Goal: Transaction & Acquisition: Purchase product/service

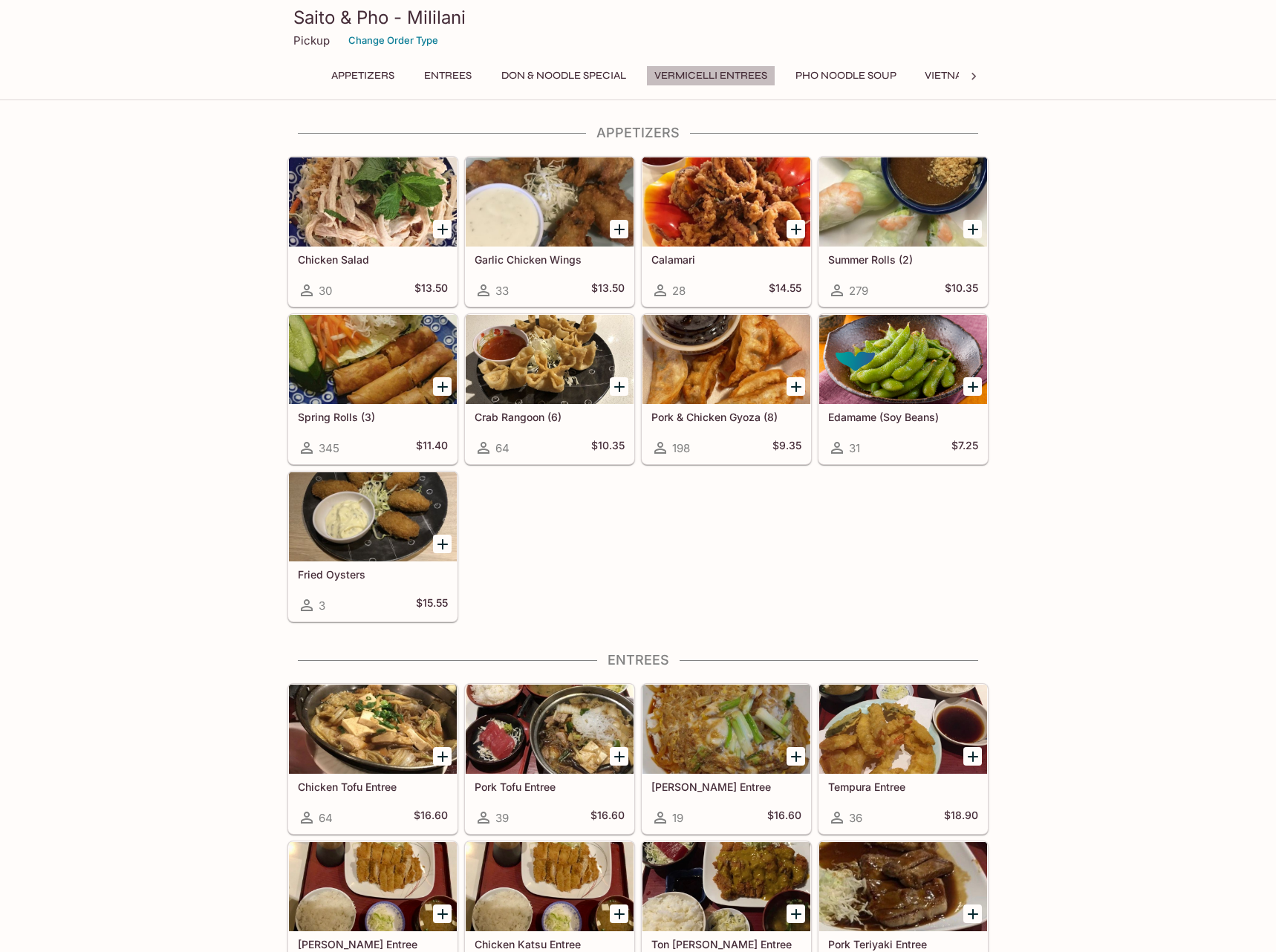
click at [728, 77] on button "Vermicelli Entrees" at bounding box center [711, 76] width 129 height 20
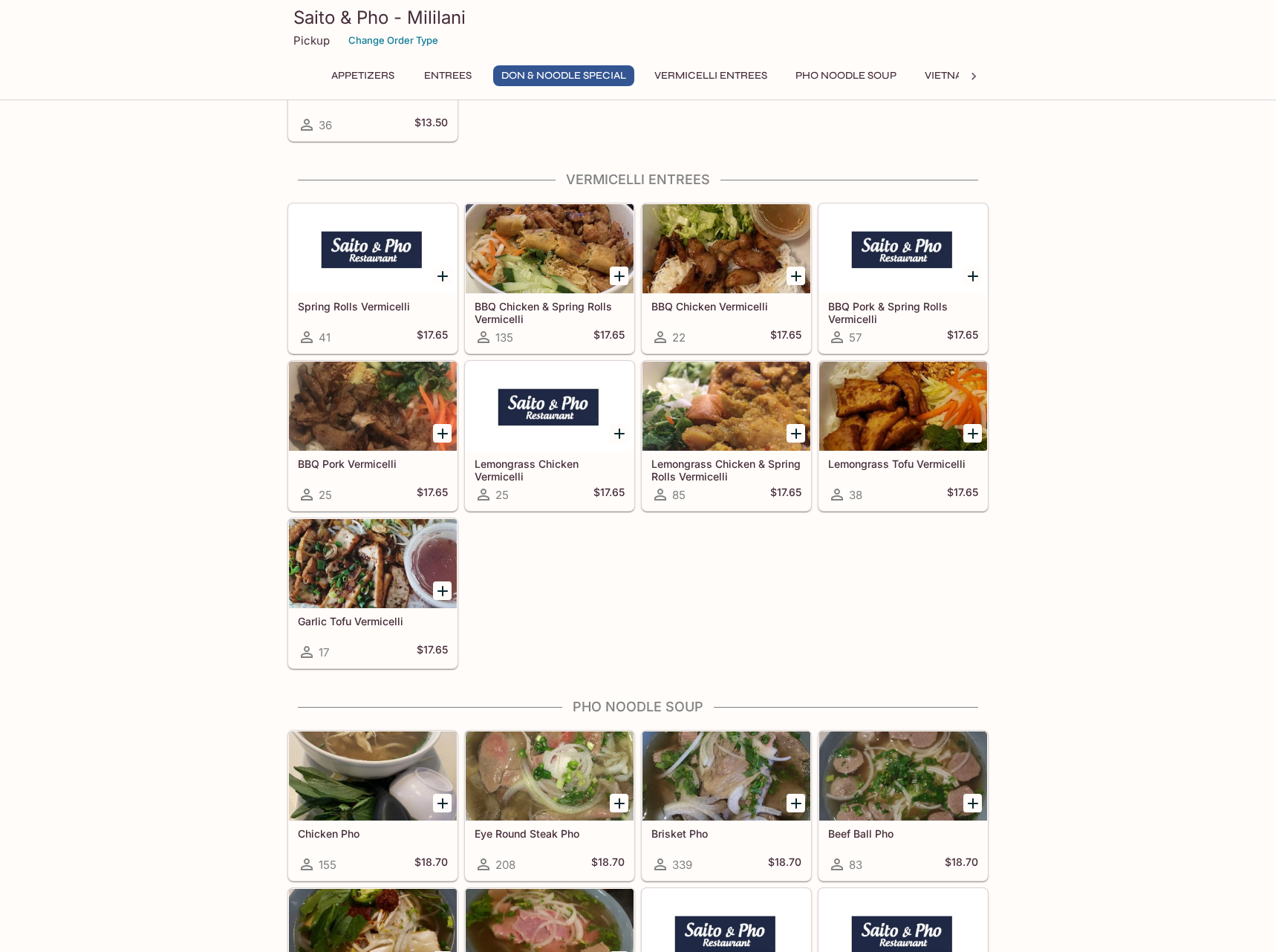
scroll to position [2252, 0]
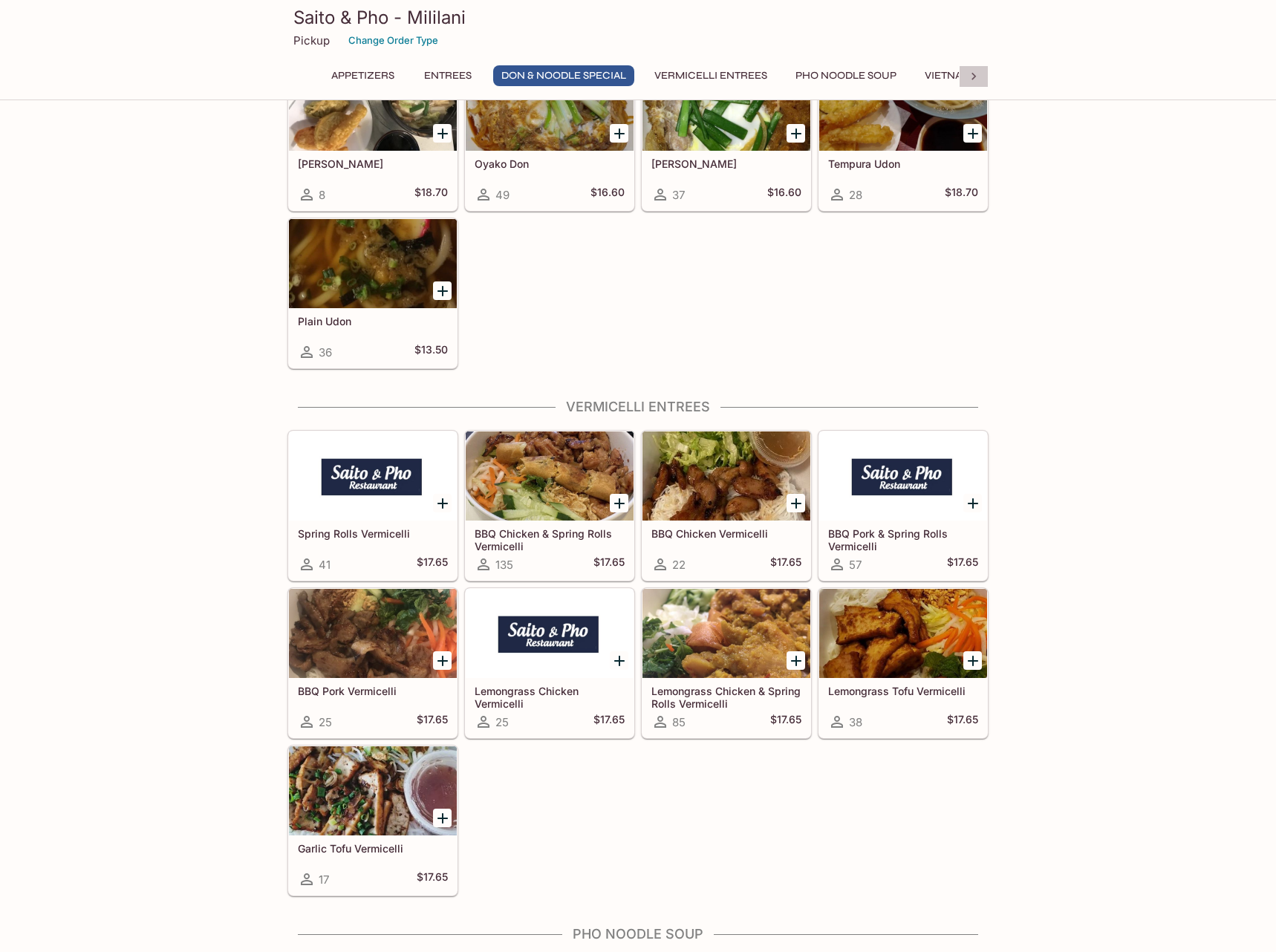
click at [972, 74] on icon at bounding box center [974, 77] width 15 height 15
click at [674, 80] on button "Vietnamese Sandwiches" at bounding box center [632, 76] width 156 height 20
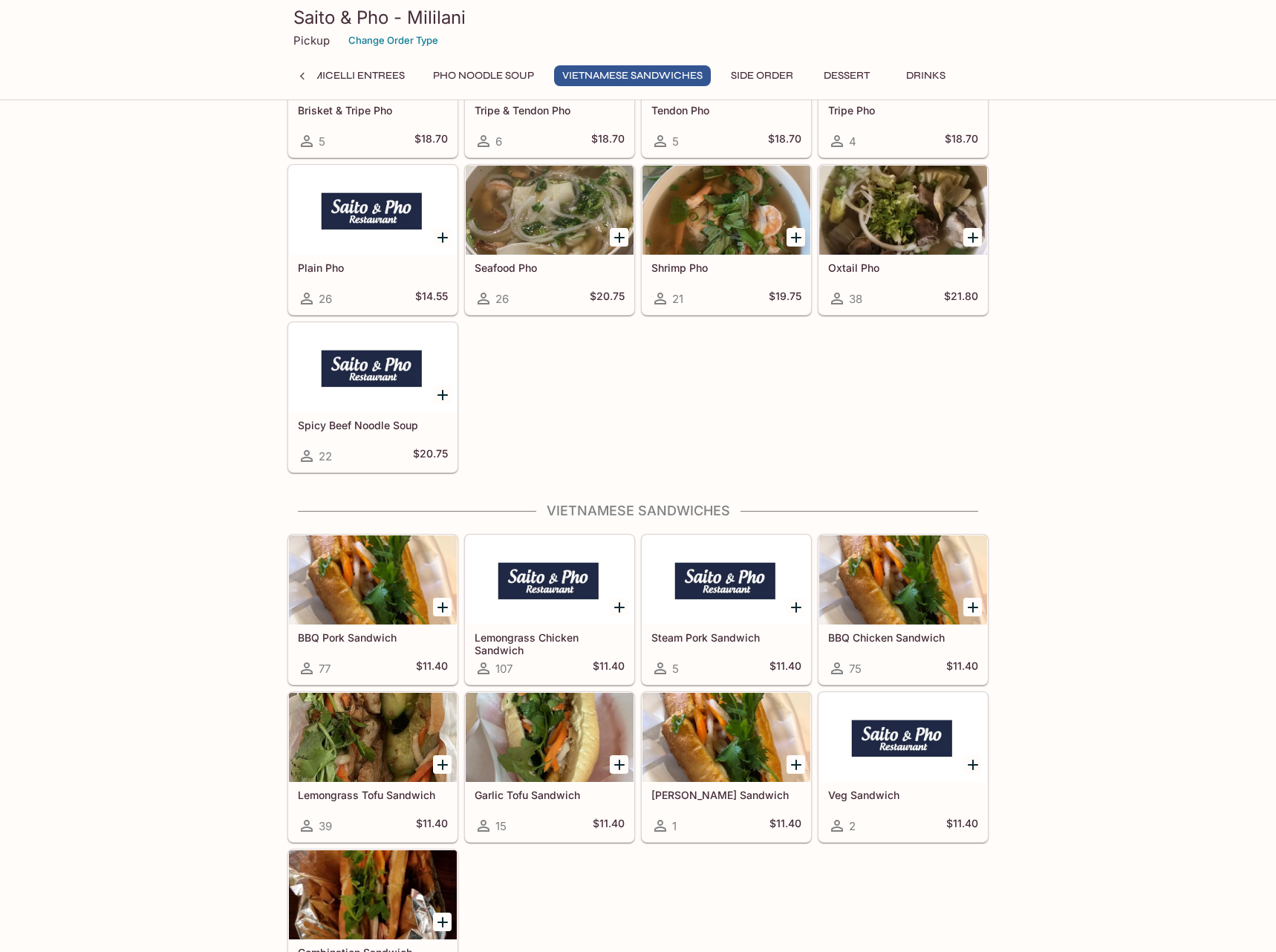
scroll to position [4051, 0]
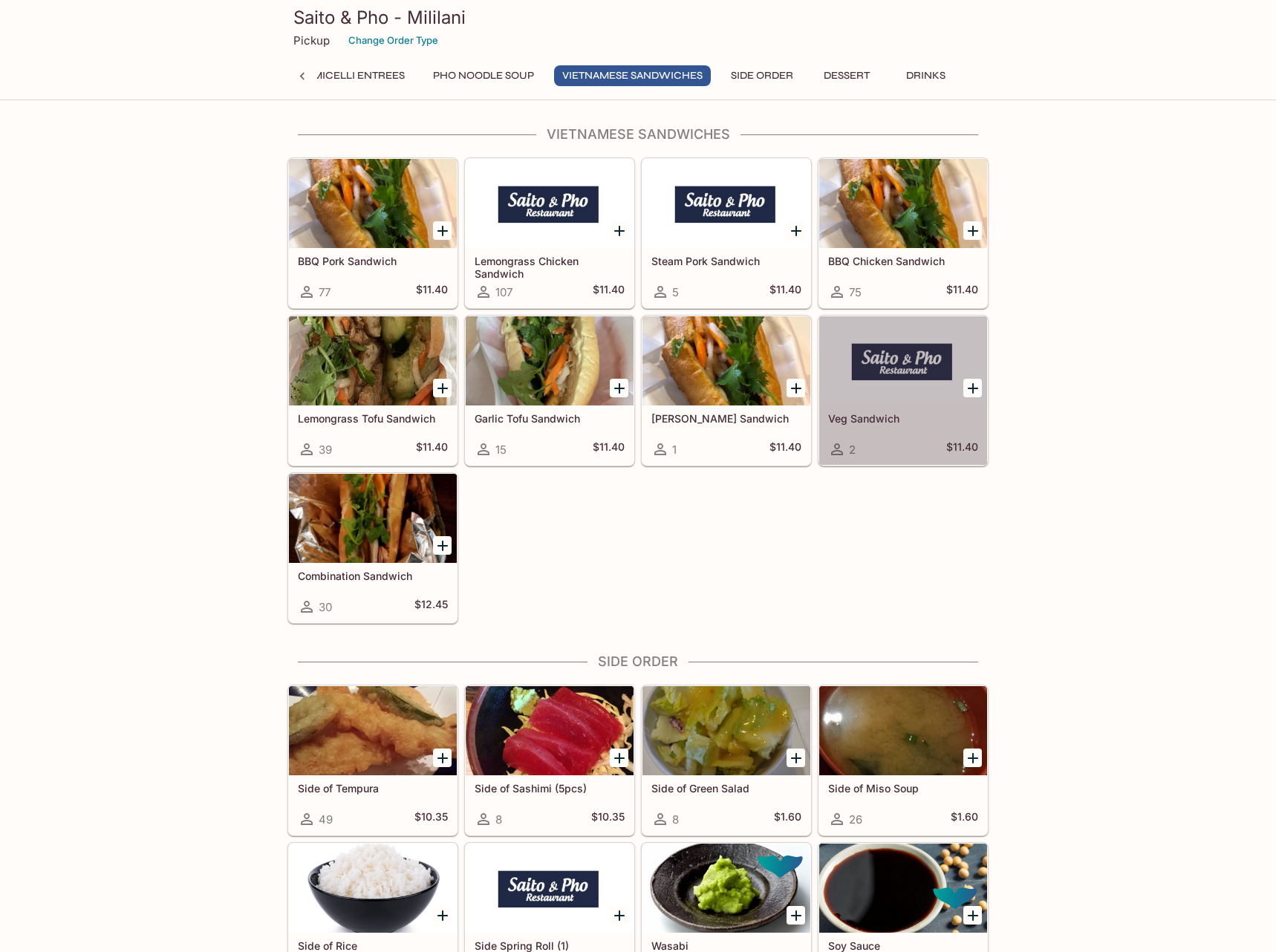
click at [919, 398] on div at bounding box center [903, 360] width 168 height 89
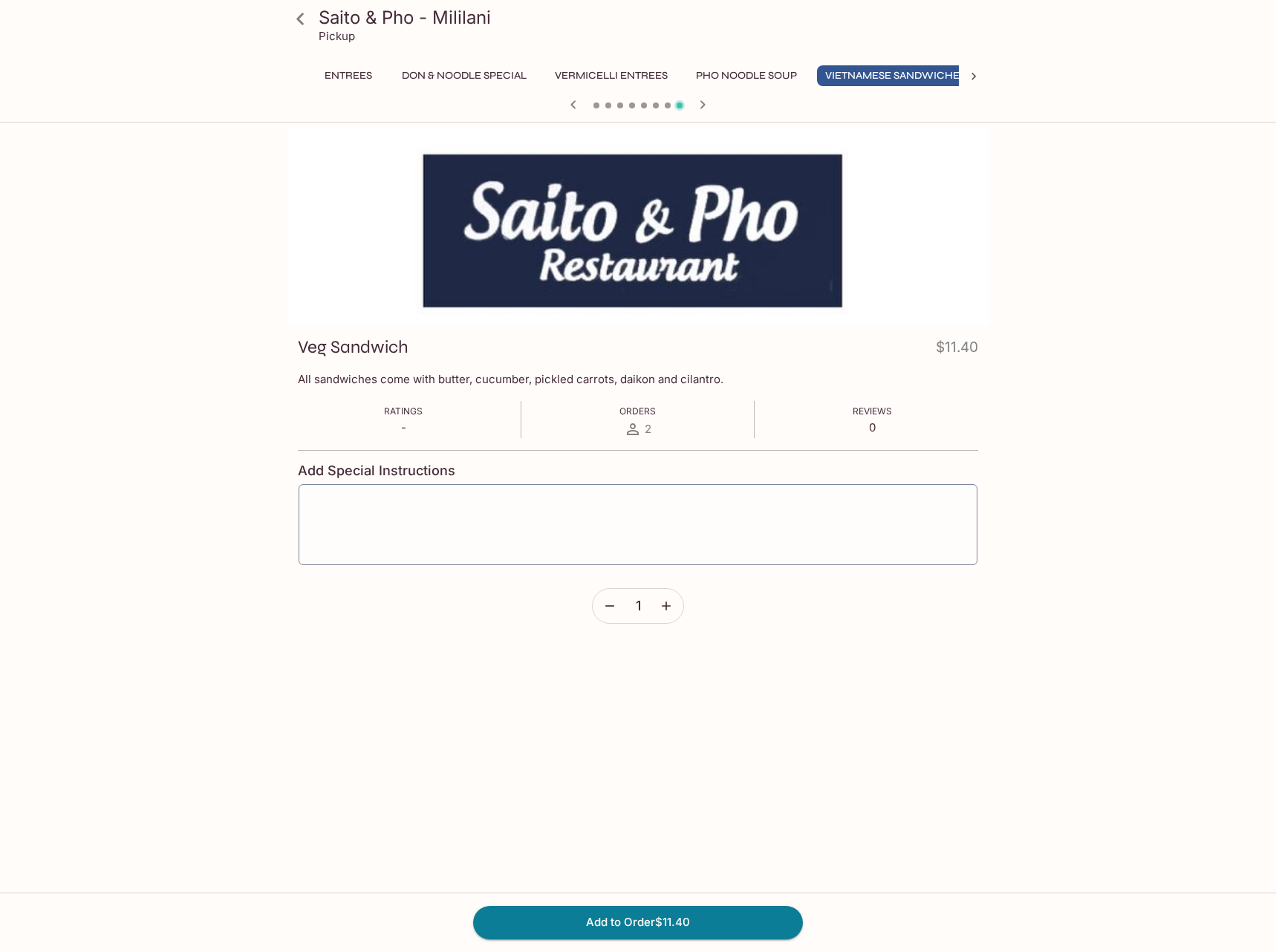
scroll to position [0, 122]
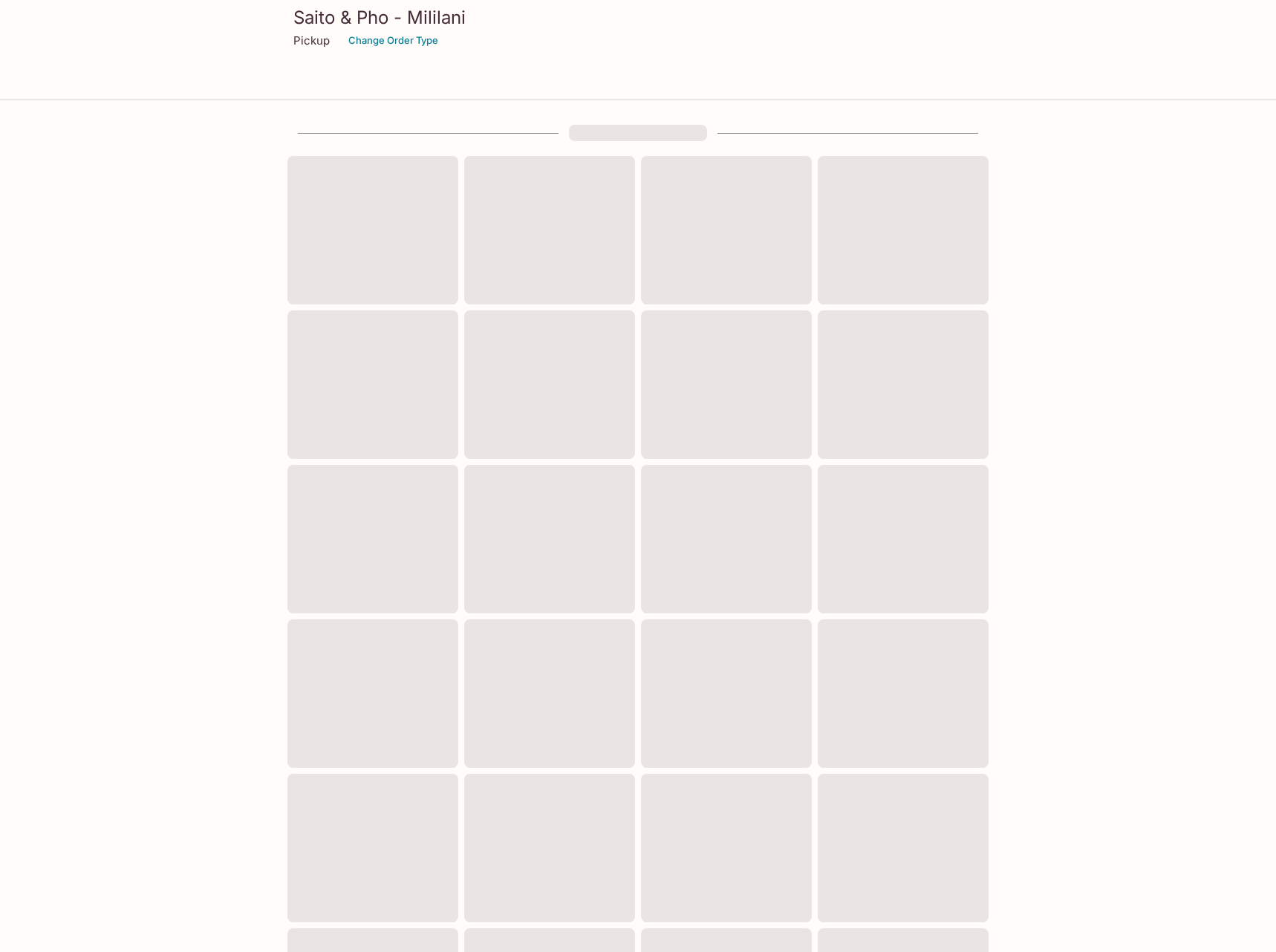
scroll to position [125, 0]
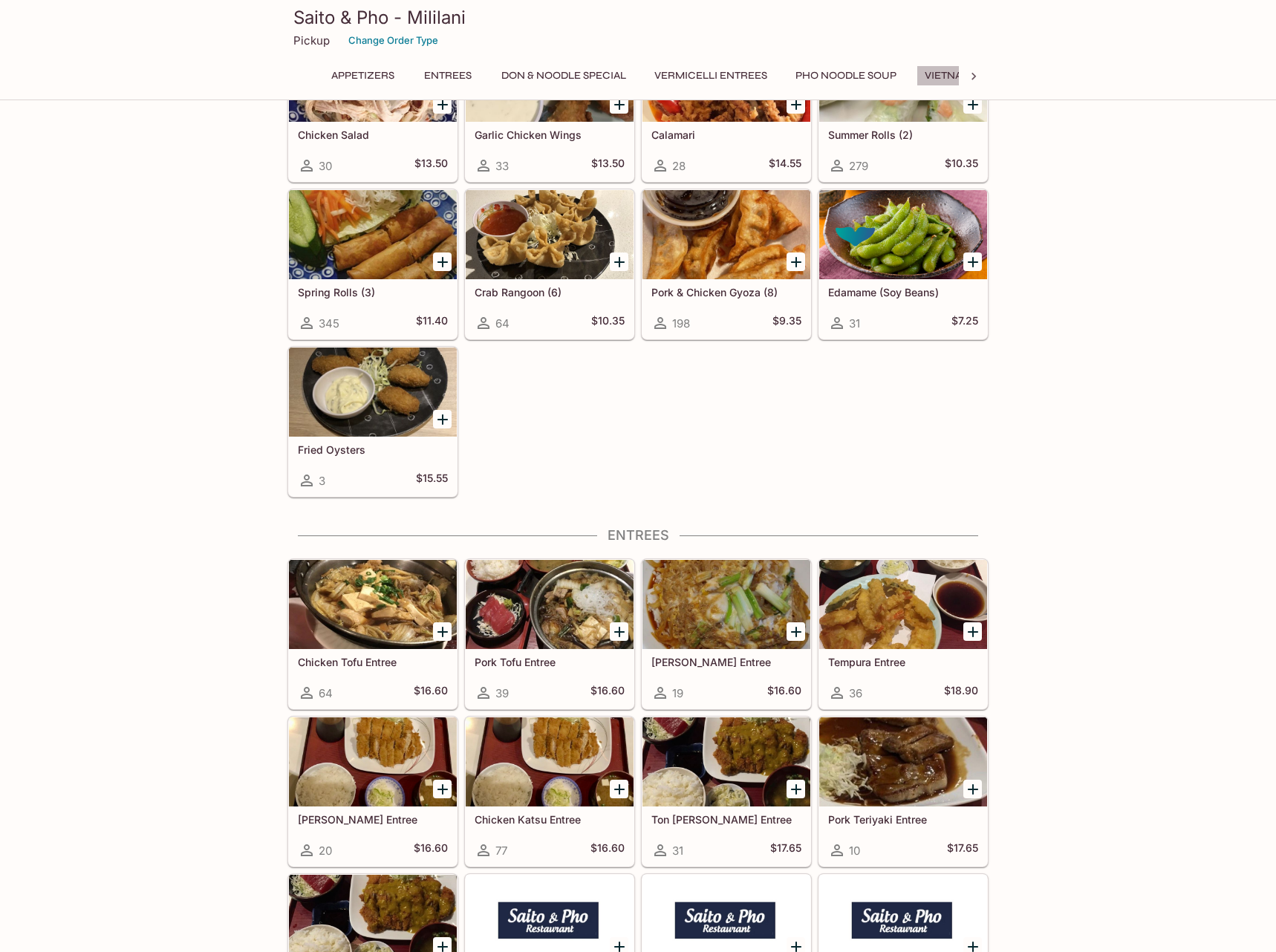
click at [938, 78] on button "Vietnamese Sandwiches" at bounding box center [994, 76] width 156 height 20
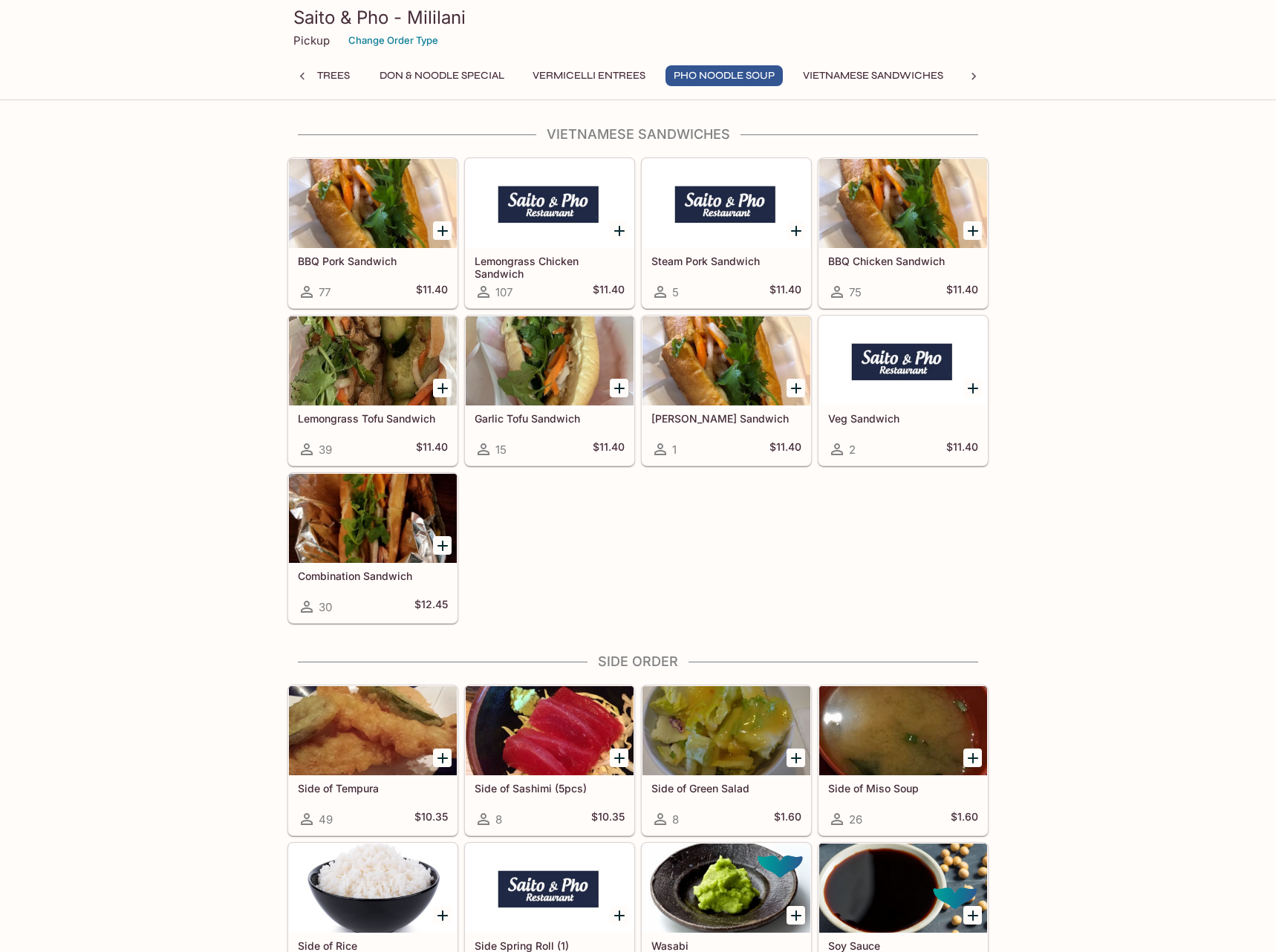
scroll to position [3942, 0]
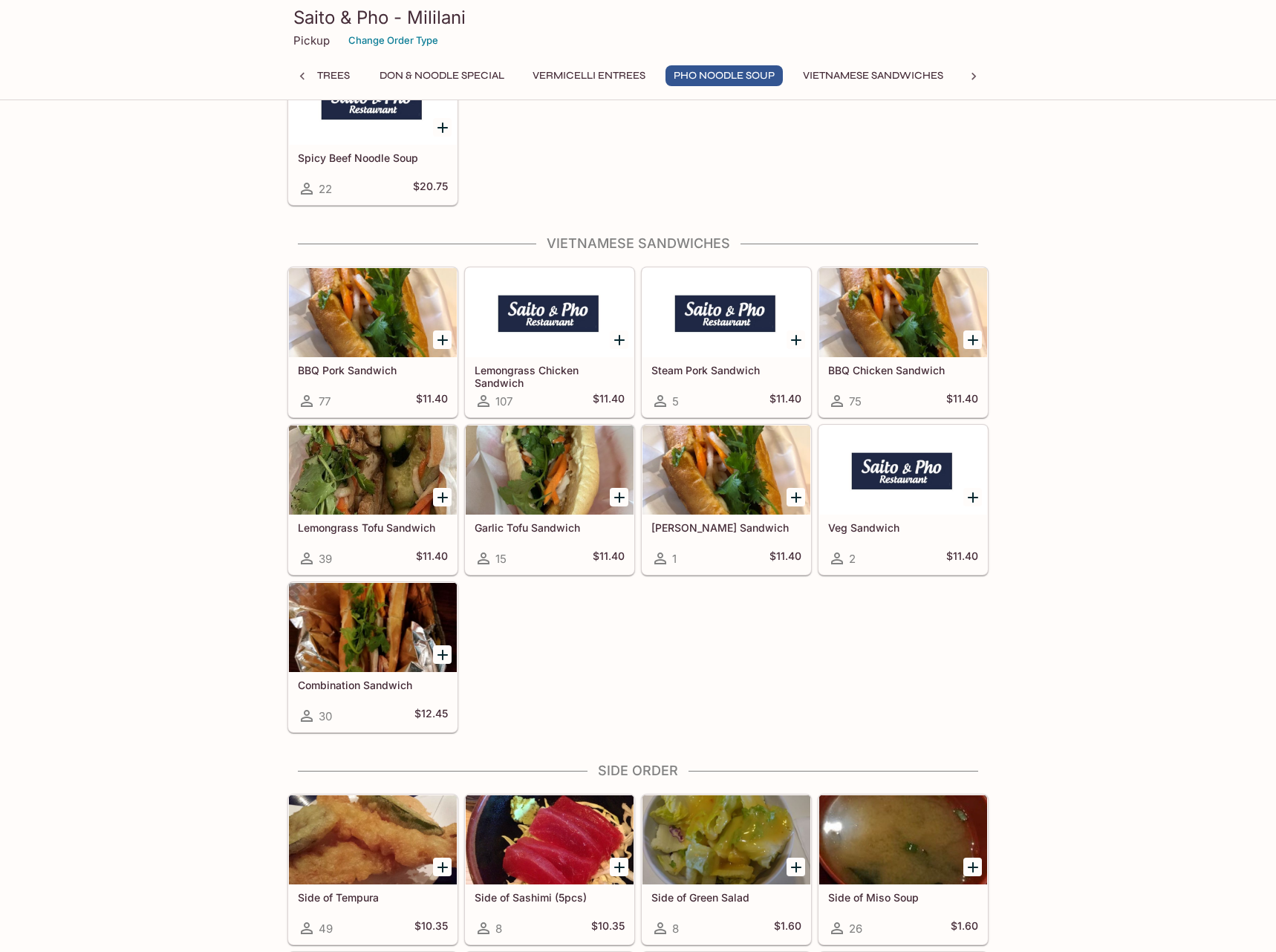
click at [391, 458] on div at bounding box center [373, 470] width 168 height 89
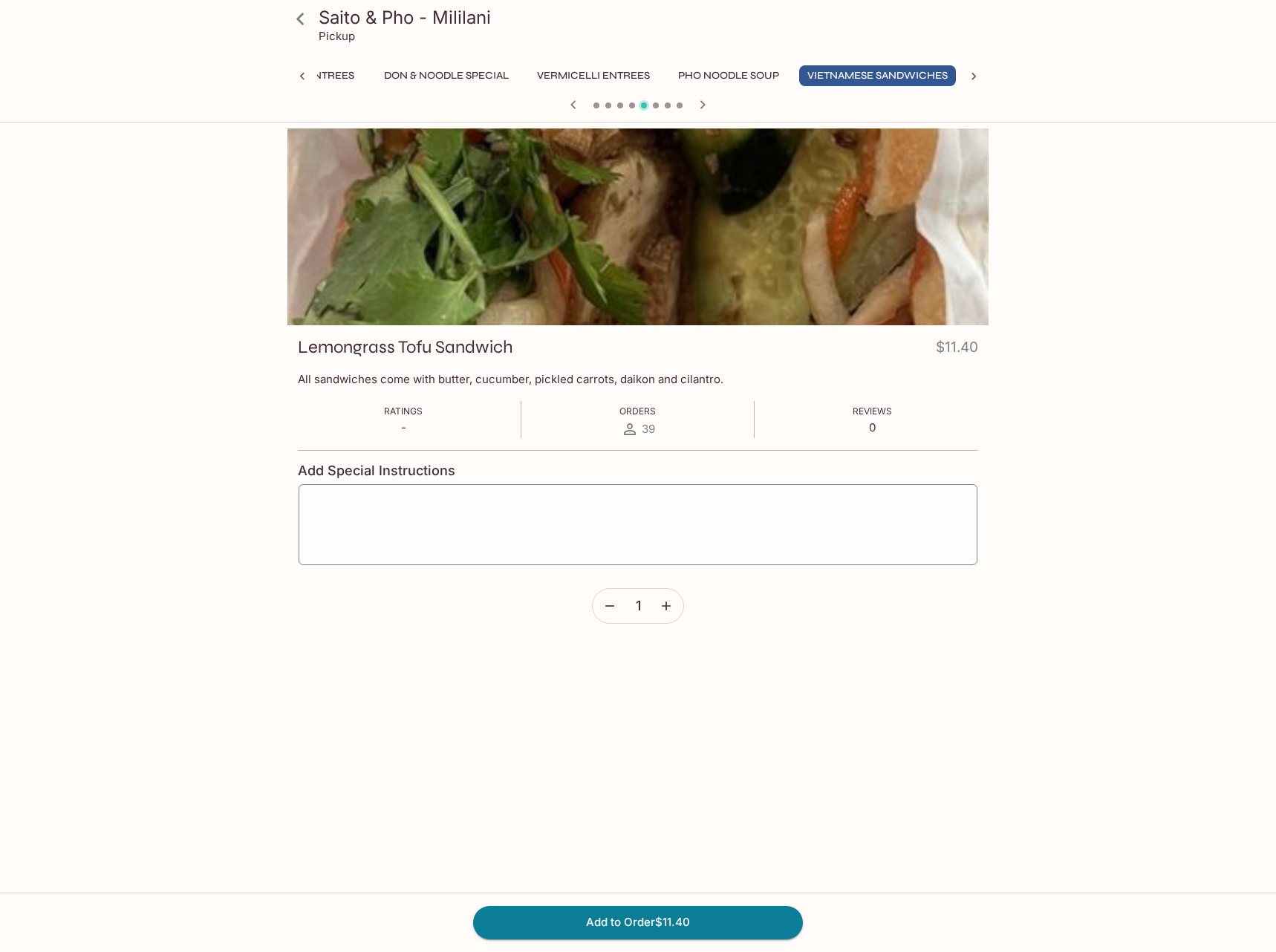
scroll to position [0, 122]
